Goal: Task Accomplishment & Management: Manage account settings

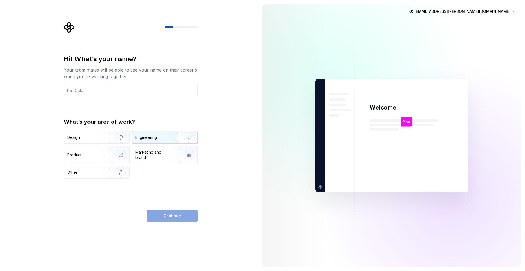
click at [153, 135] on div "Engineering" at bounding box center [146, 137] width 22 height 5
click at [112, 91] on input "text" at bounding box center [131, 90] width 134 height 12
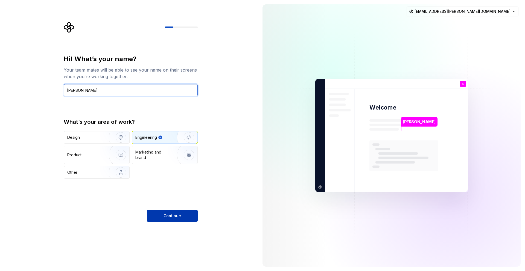
type input "Sidnei Pereira"
click at [180, 213] on button "Continue" at bounding box center [172, 216] width 51 height 12
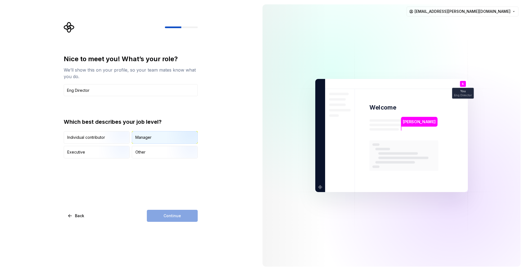
type input "Eng Director"
click at [154, 137] on div "Manager" at bounding box center [164, 137] width 65 height 12
click at [180, 216] on button "Continue" at bounding box center [172, 216] width 51 height 12
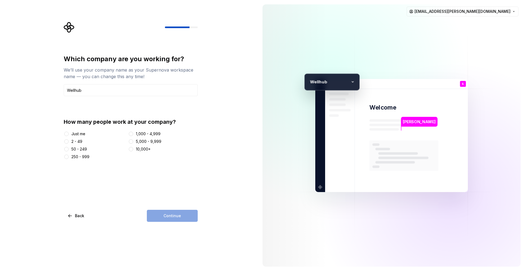
type input "Wellhub"
click at [132, 134] on button "1,000 - 4,999" at bounding box center [131, 134] width 4 height 4
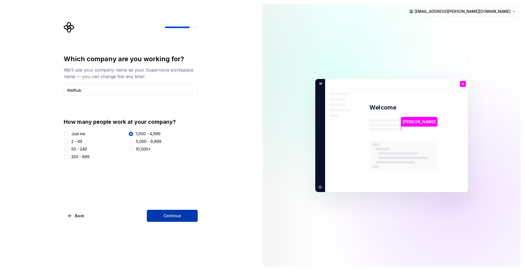
click at [183, 214] on button "Continue" at bounding box center [172, 216] width 51 height 12
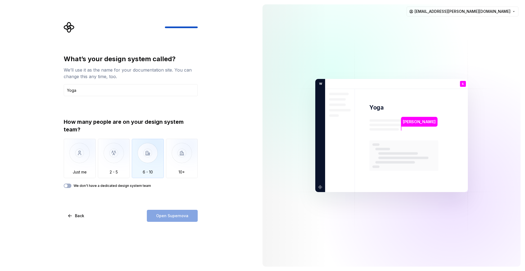
type input "Yoga"
click at [144, 169] on img "button" at bounding box center [148, 157] width 32 height 37
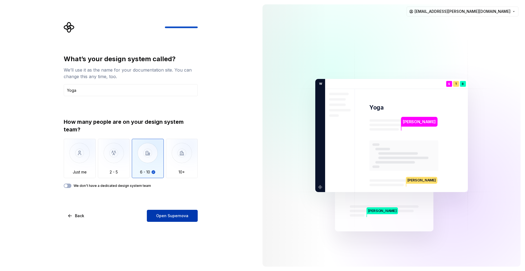
click at [180, 217] on span "Open Supernova" at bounding box center [172, 215] width 32 height 5
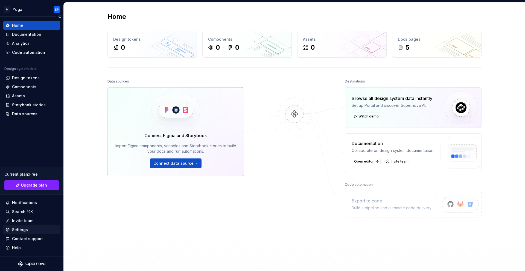
click at [25, 230] on div "Settings" at bounding box center [20, 229] width 16 height 5
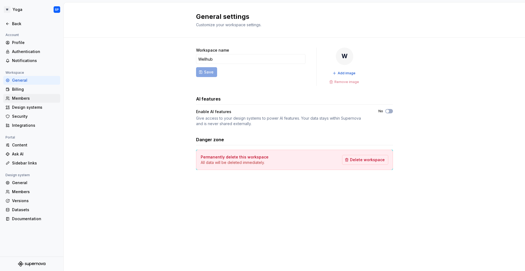
click at [26, 98] on div "Members" at bounding box center [35, 98] width 46 height 5
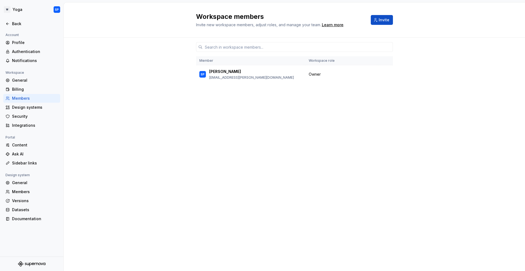
click at [263, 172] on div "Member Workspace role SP Sidnei Pereira sidnei.pereira@gympass.com Owner" at bounding box center [294, 144] width 197 height 213
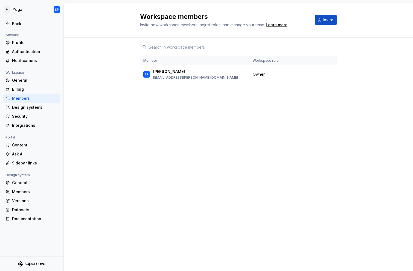
click at [25, 99] on div "Members" at bounding box center [35, 98] width 46 height 5
click at [27, 98] on div "Members" at bounding box center [35, 98] width 46 height 5
